Goal: Find specific page/section: Find specific page/section

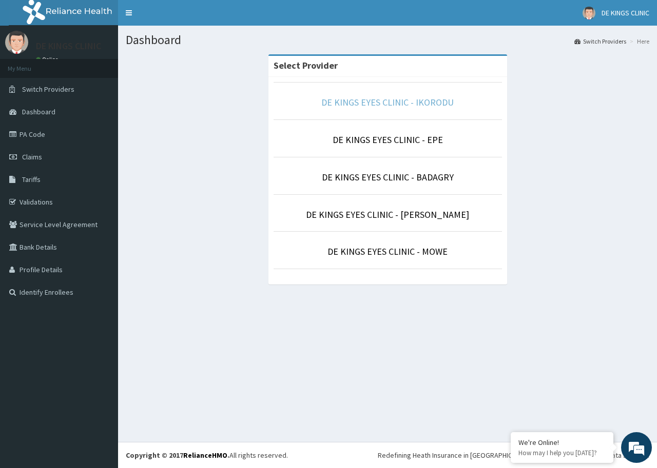
click at [427, 105] on link "DE KINGS EYES CLINIC - IKORODU" at bounding box center [387, 102] width 132 height 12
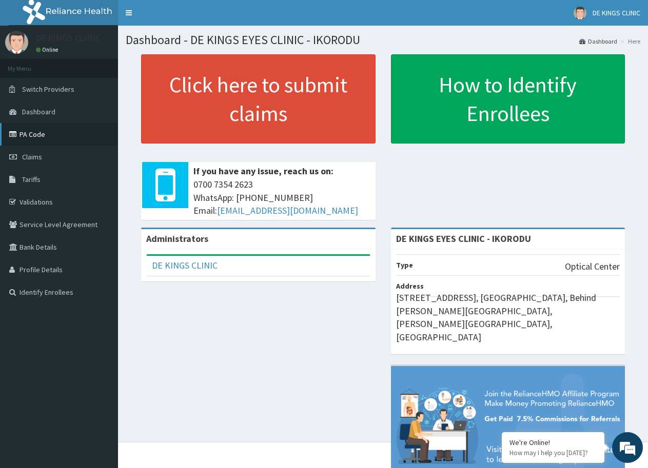
click at [44, 136] on link "PA Code" at bounding box center [59, 134] width 118 height 23
